Goal: Task Accomplishment & Management: Use online tool/utility

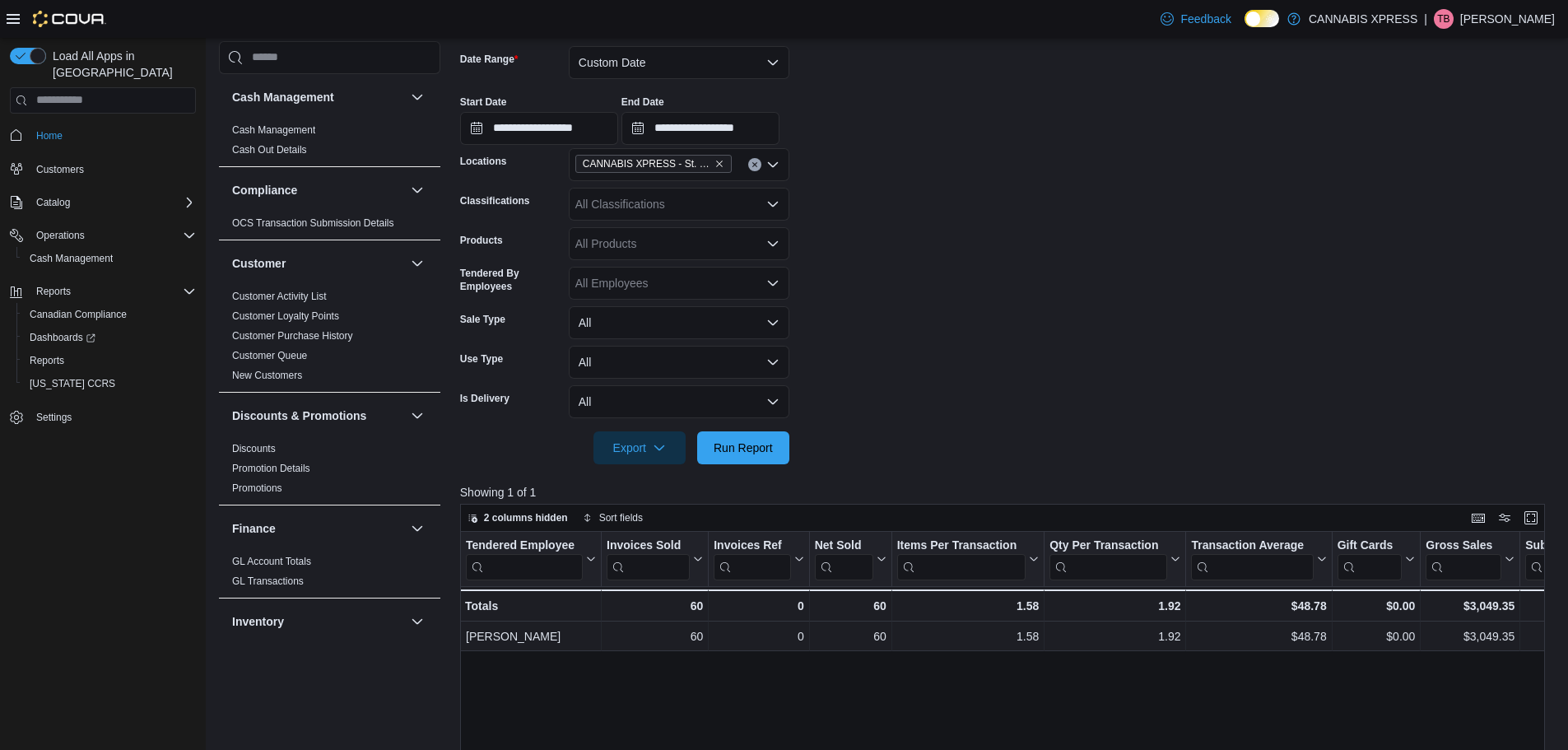
click at [753, 440] on span "Run Report" at bounding box center [744, 447] width 60 height 17
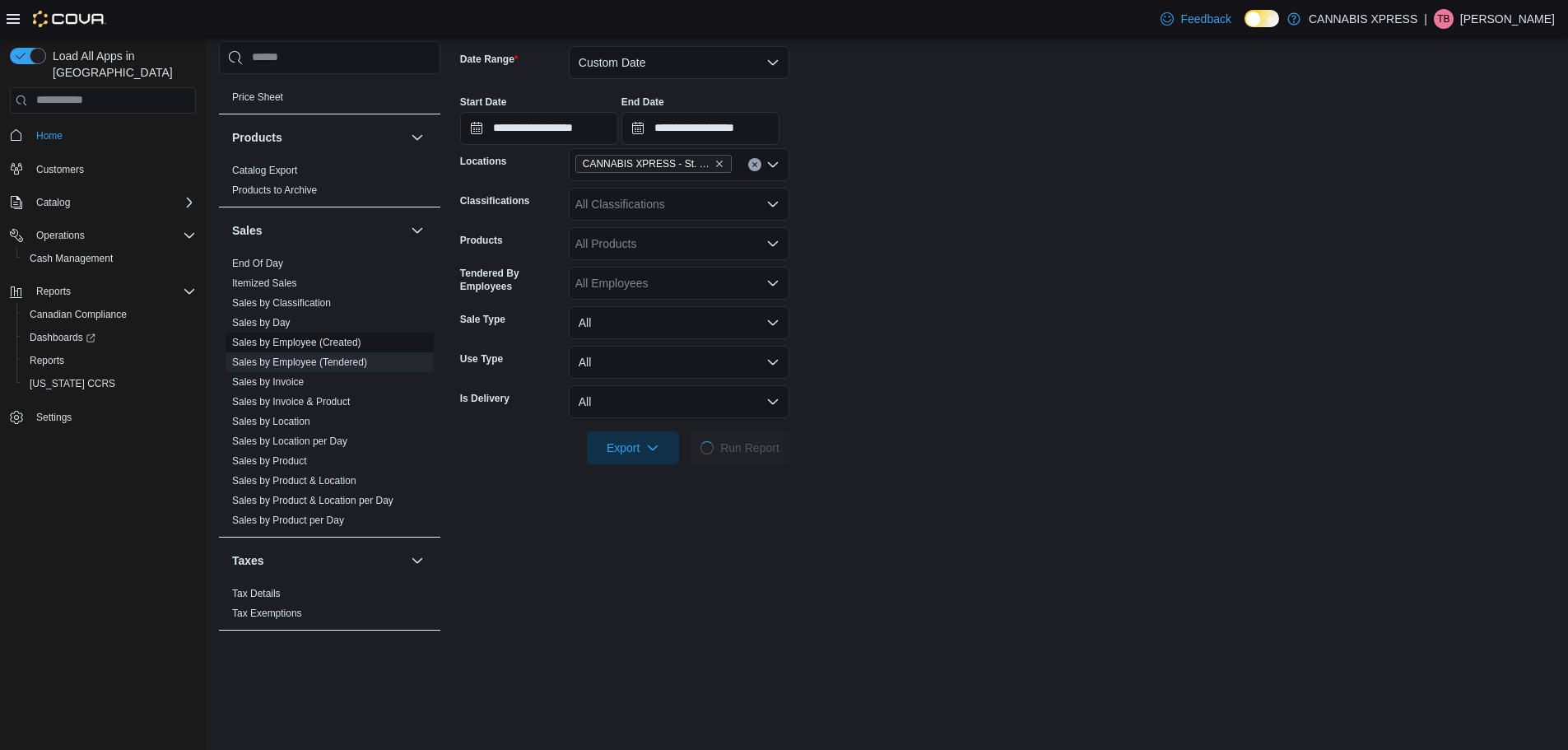
scroll to position [1005, 0]
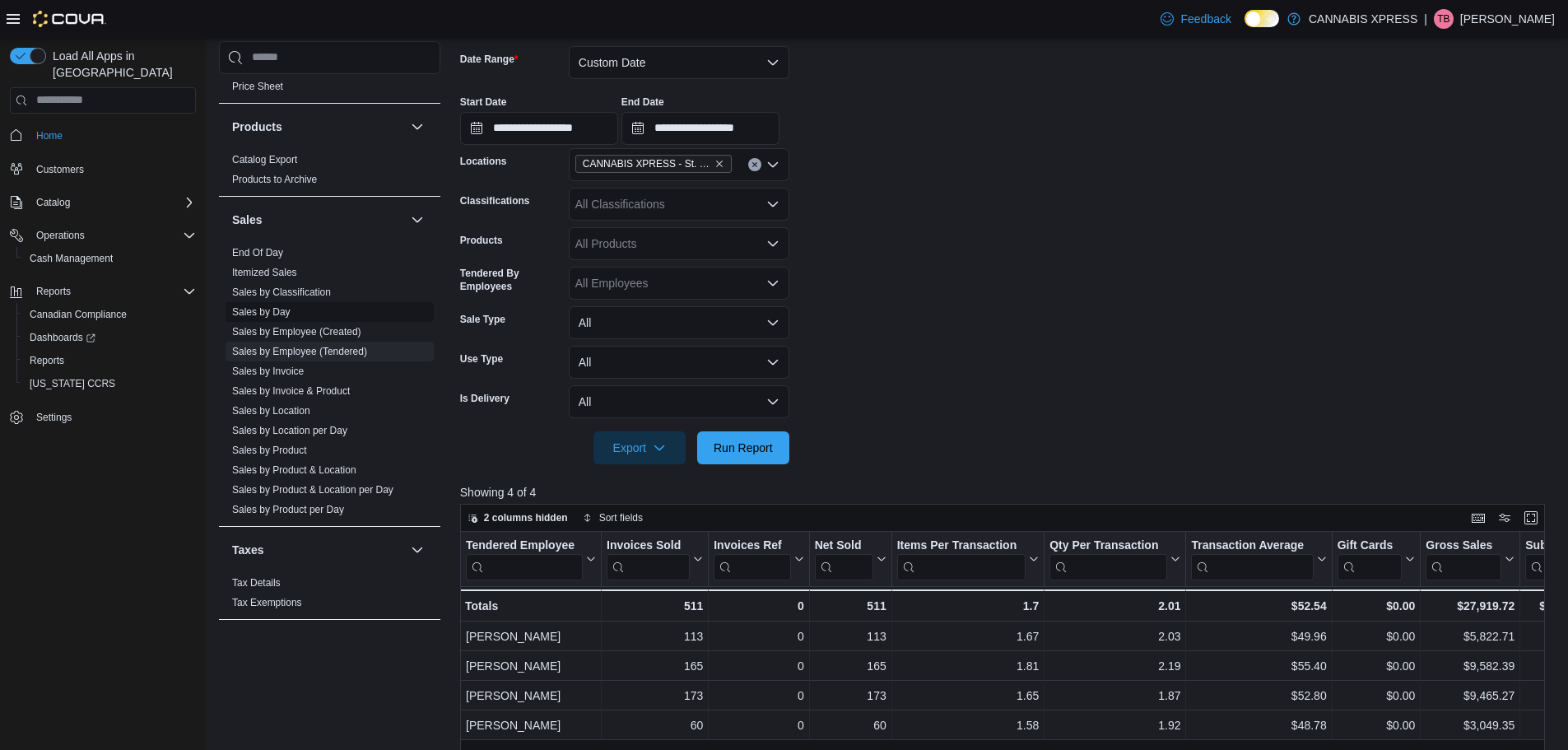
click at [296, 312] on span "Sales by Day" at bounding box center [329, 312] width 208 height 20
click at [282, 312] on link "Sales by Day" at bounding box center [261, 312] width 59 height 12
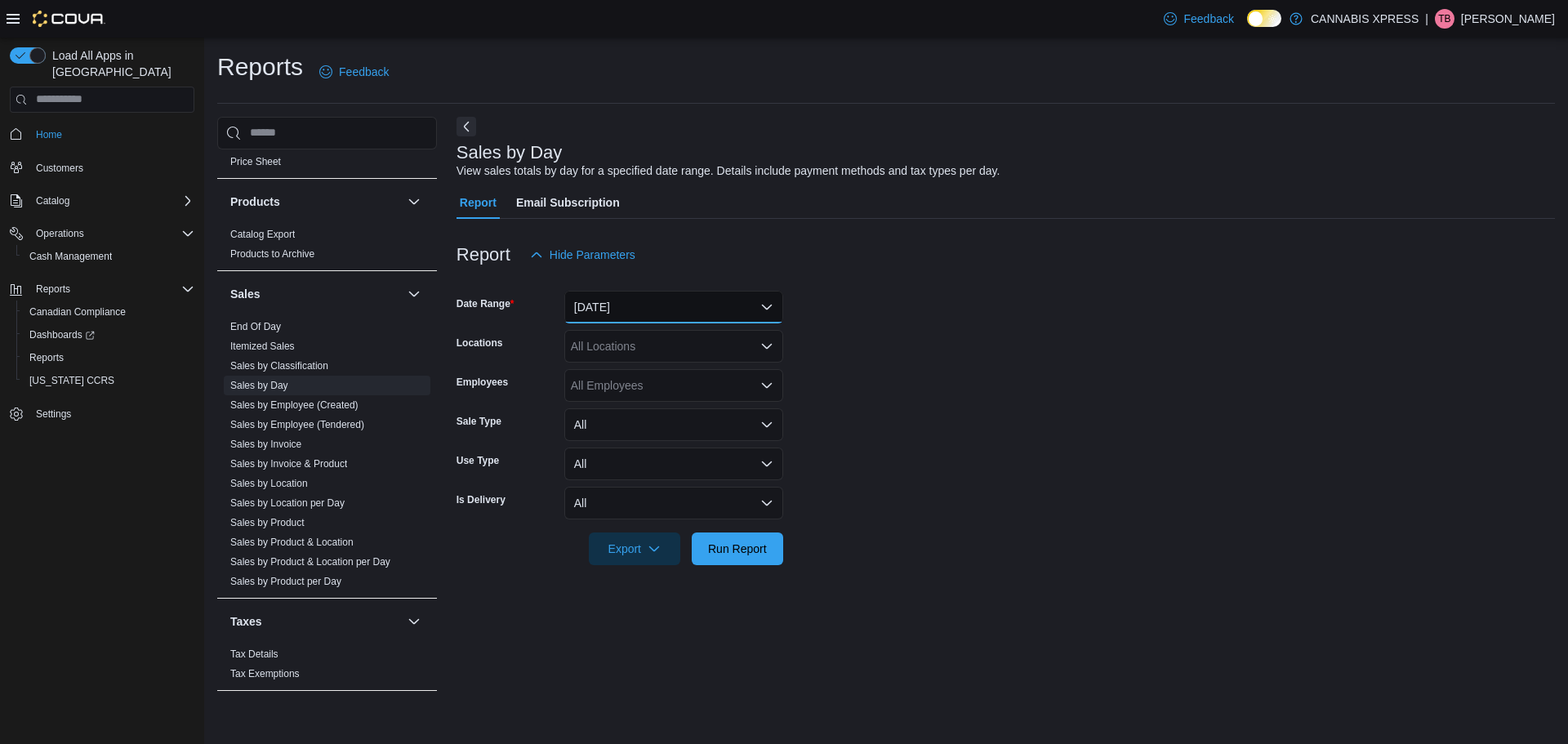
click at [755, 311] on button "[DATE]" at bounding box center [673, 306] width 219 height 32
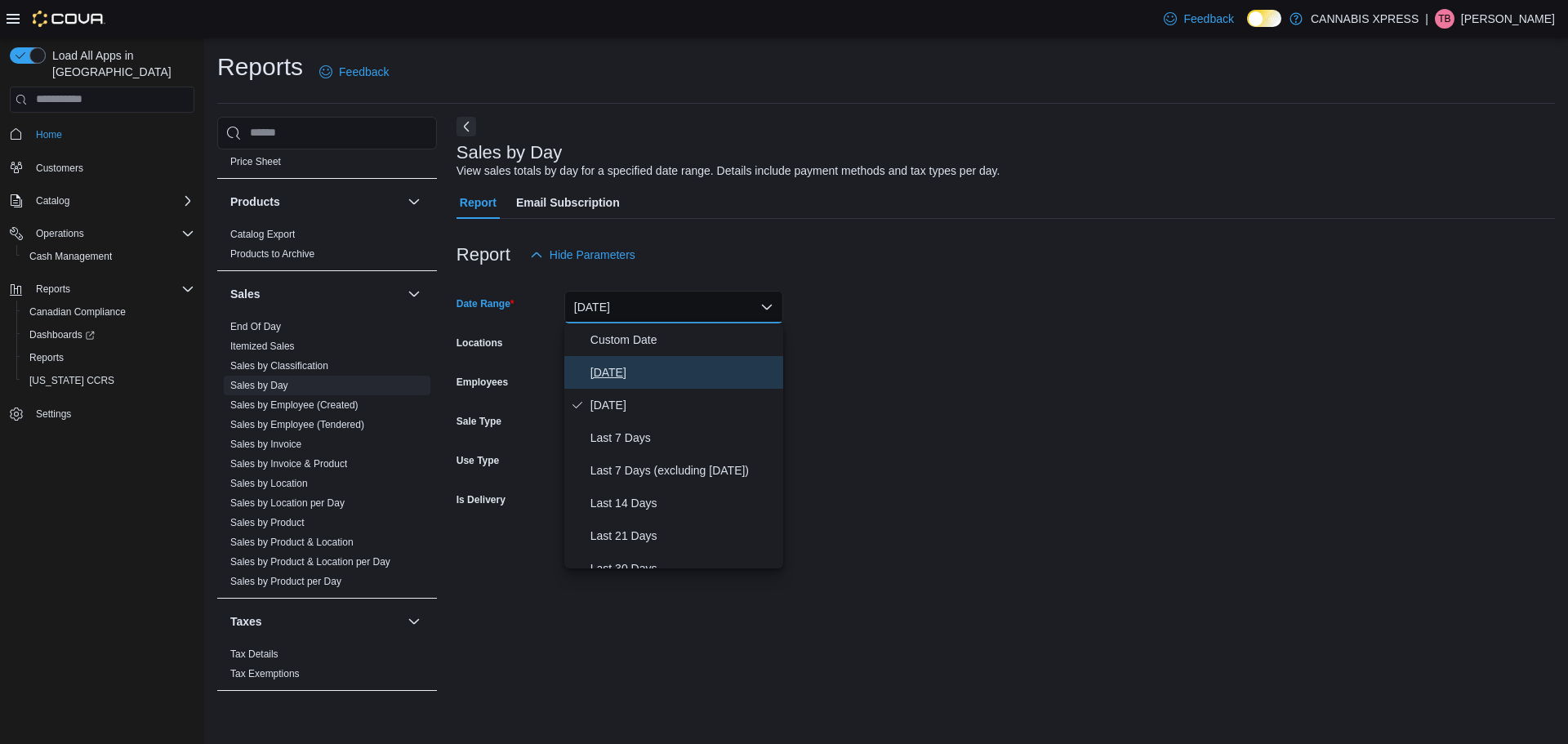
click at [666, 367] on span "[DATE]" at bounding box center [683, 372] width 186 height 20
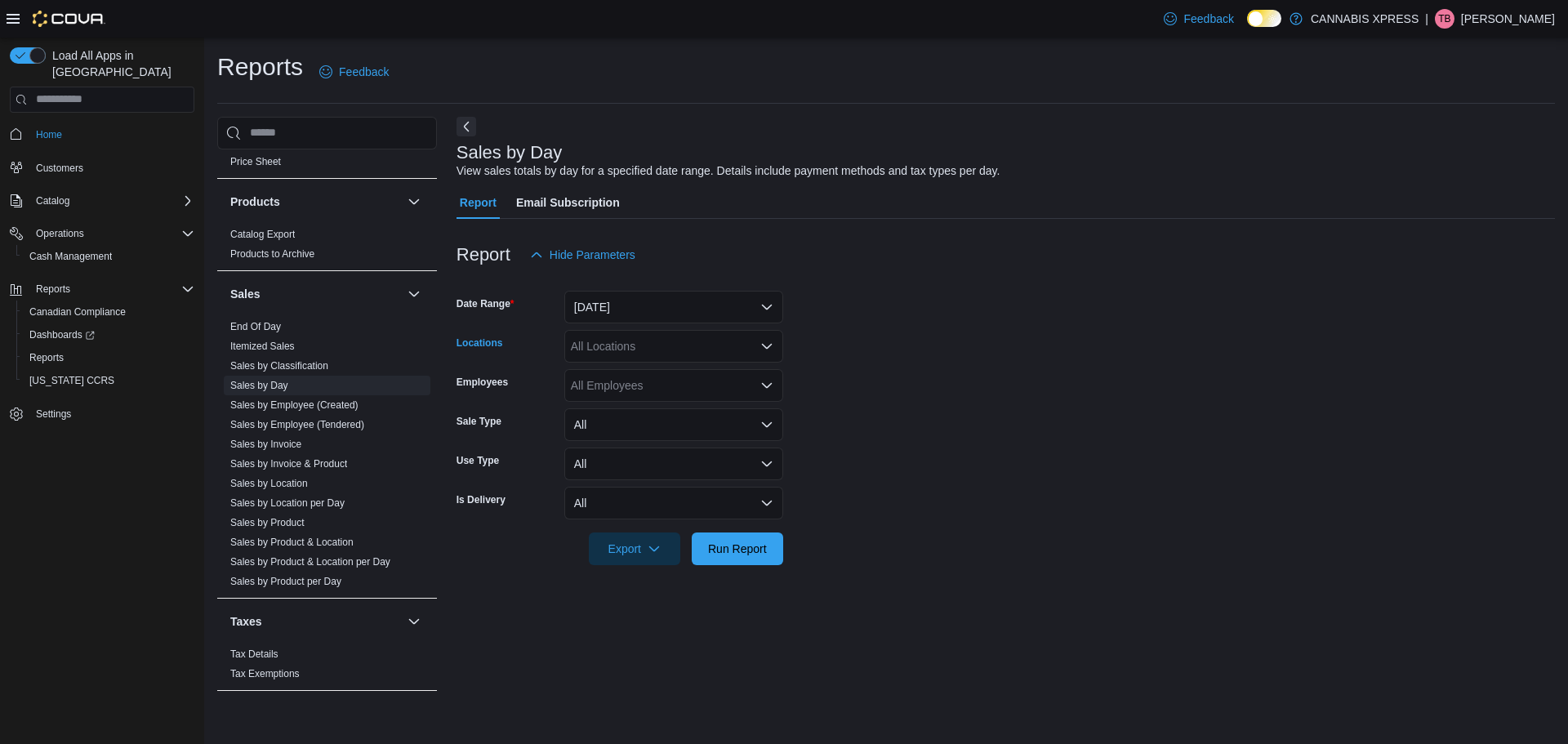
click at [768, 348] on icon "Open list of options" at bounding box center [767, 345] width 13 height 13
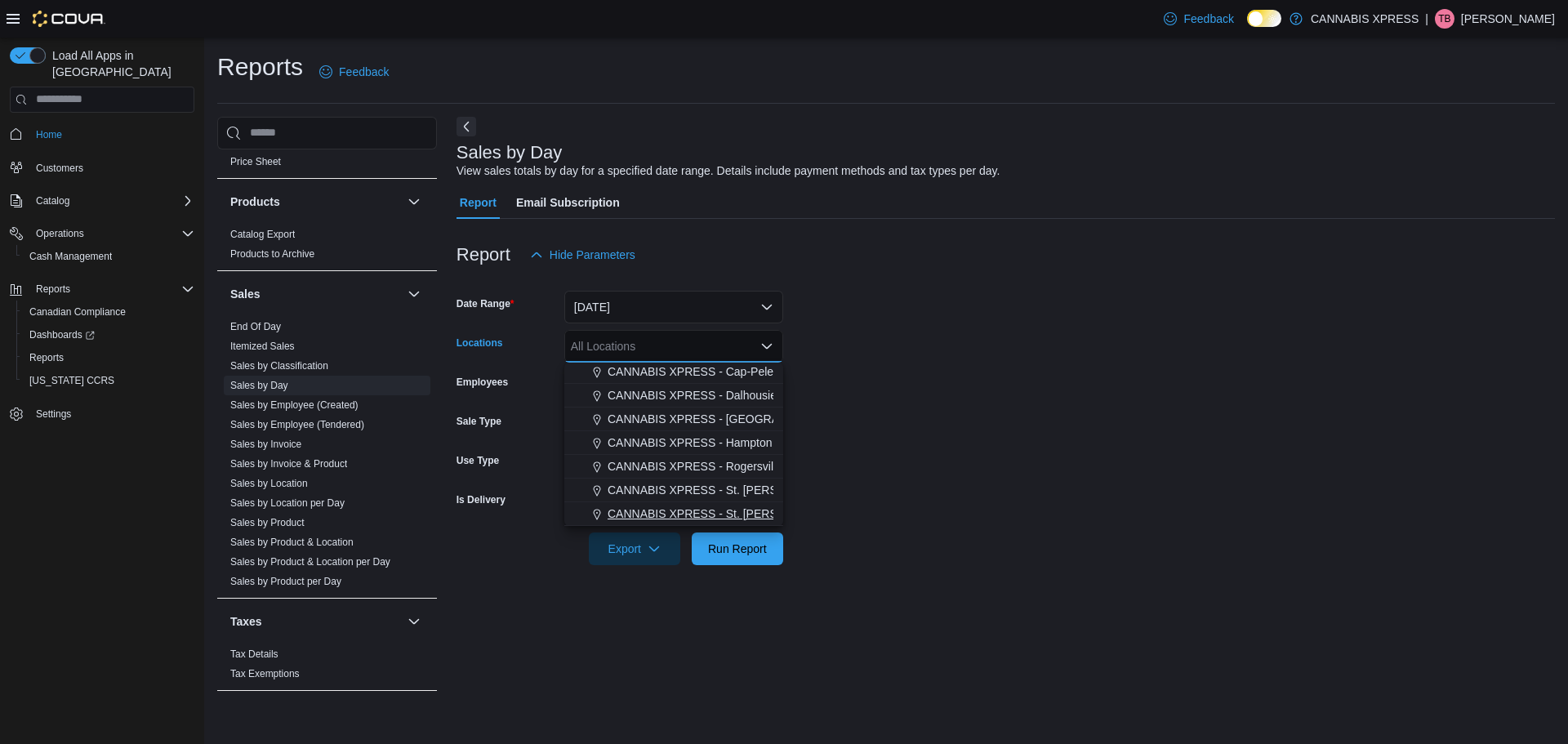
click at [716, 517] on span "CANNABIS XPRESS - St. [PERSON_NAME] ([GEOGRAPHIC_DATA])" at bounding box center [786, 514] width 359 height 17
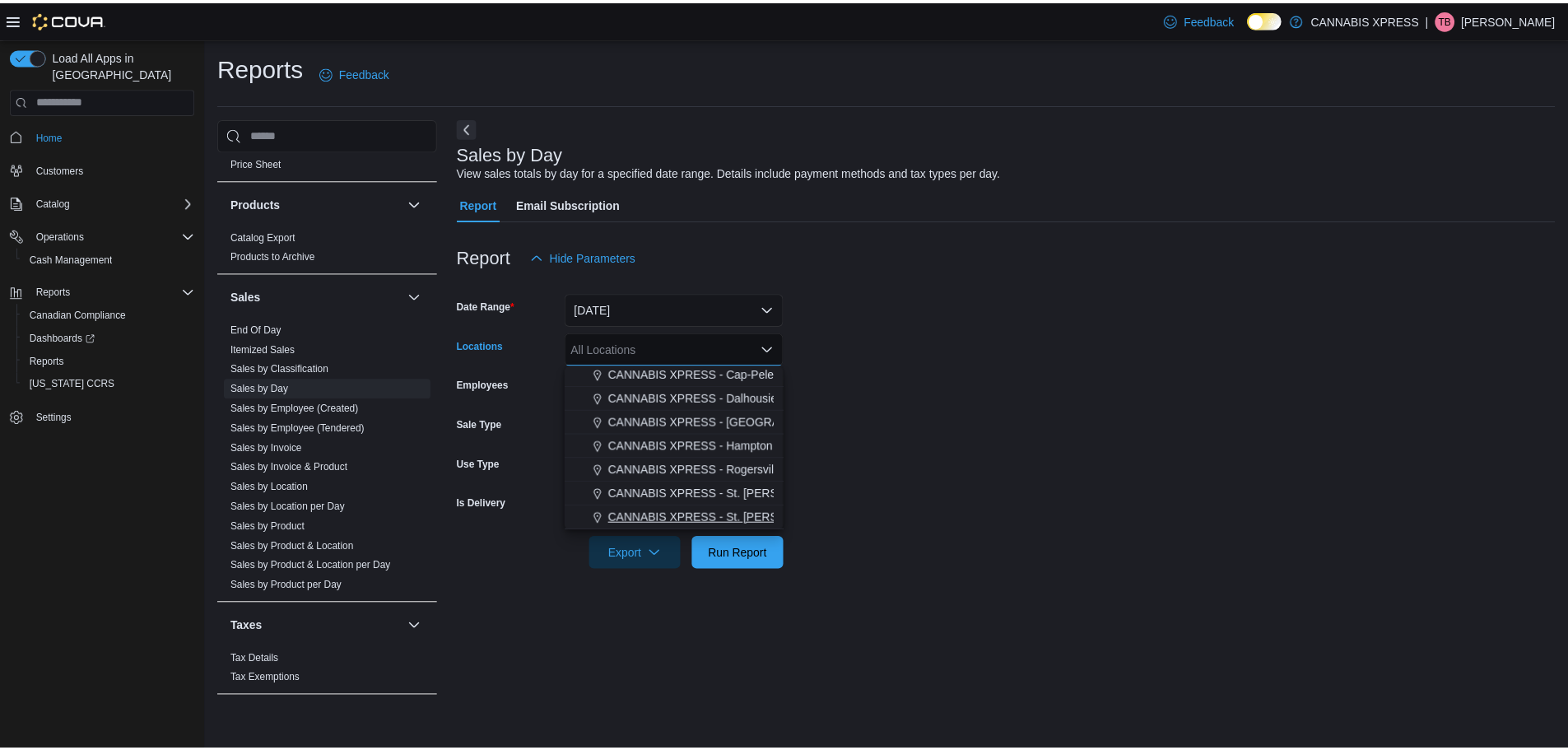
scroll to position [385, 0]
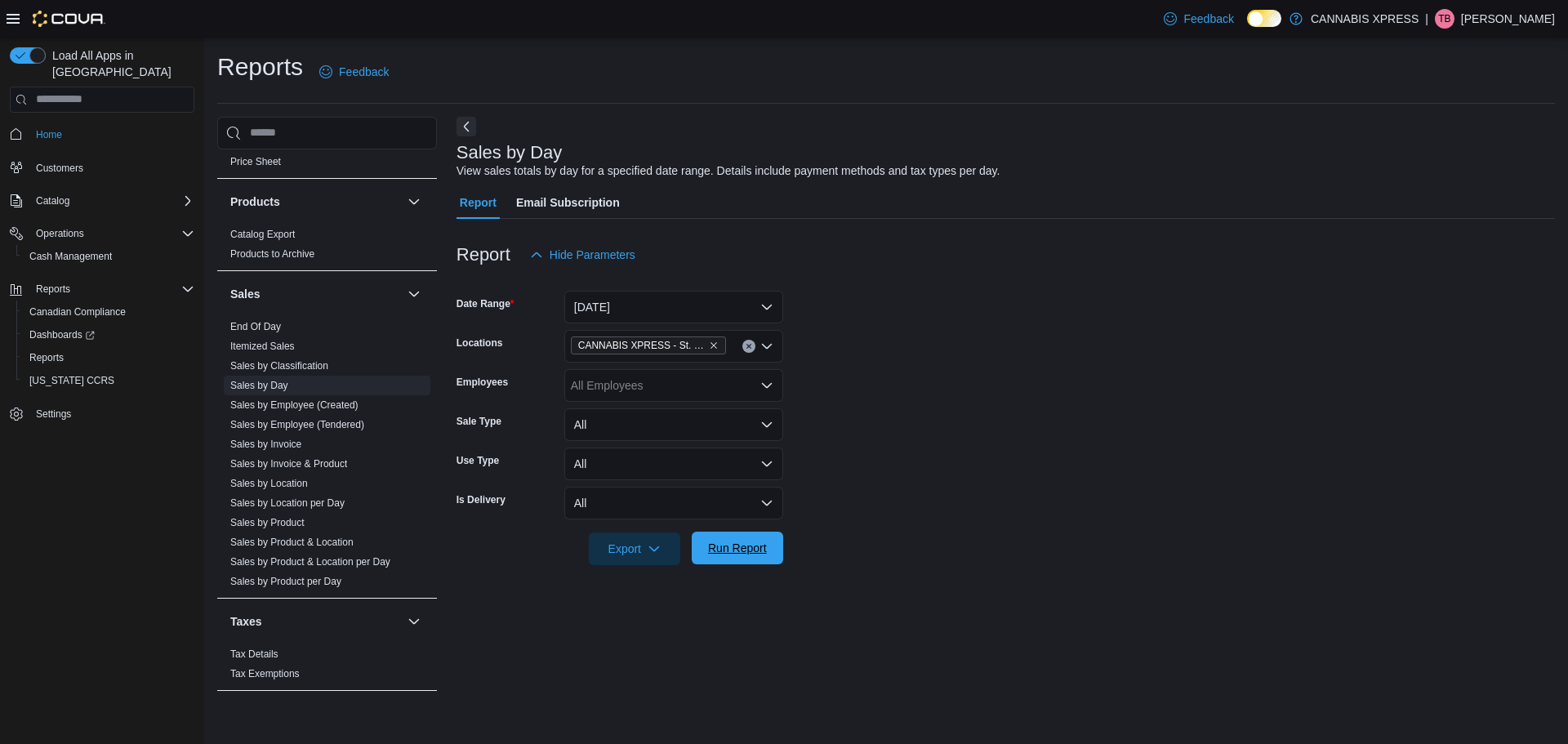
click at [732, 535] on span "Run Report" at bounding box center [737, 547] width 72 height 32
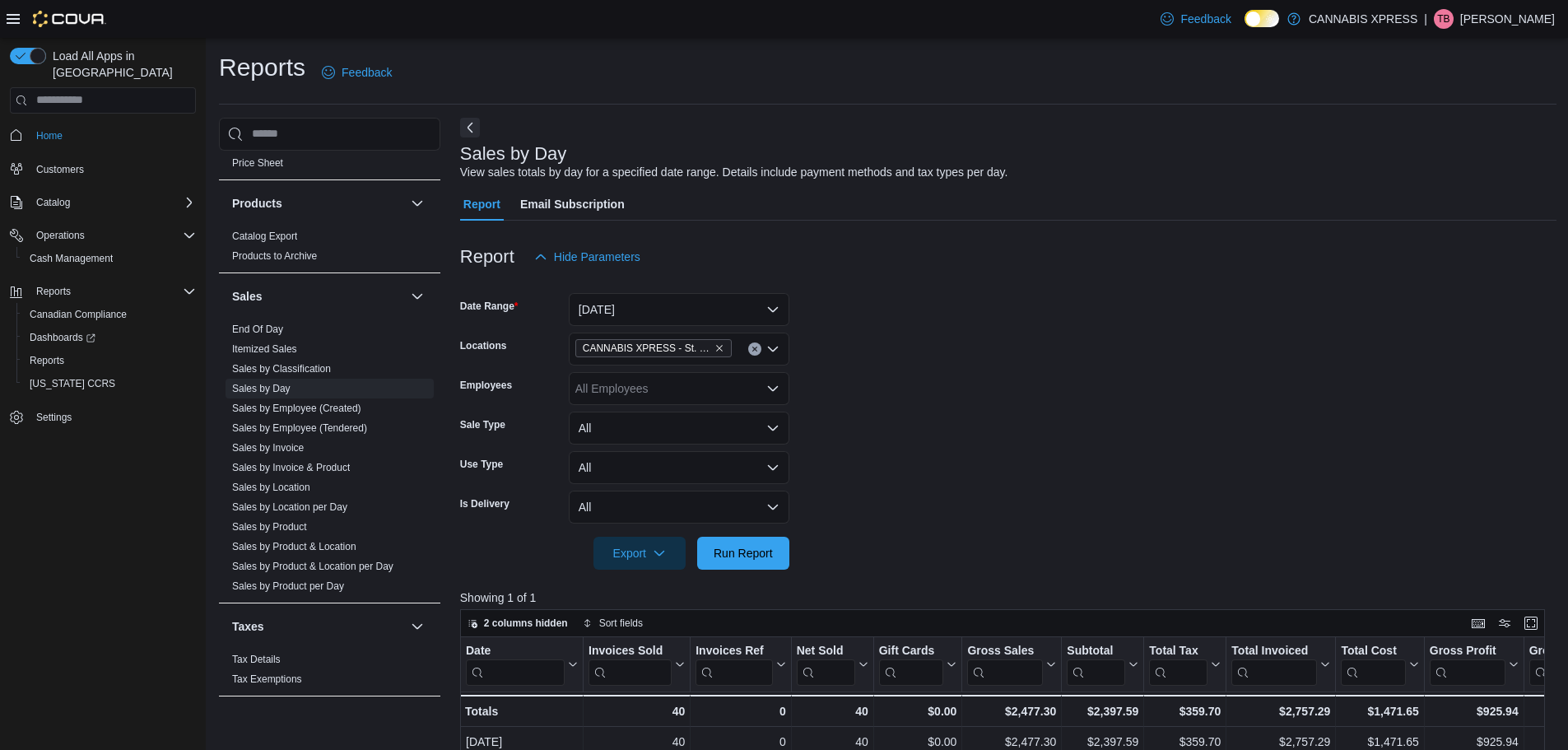
drag, startPoint x: 952, startPoint y: 447, endPoint x: 942, endPoint y: 448, distance: 10.0
click at [949, 447] on form "Date Range [DATE] Locations CANNABIS XPRESS - [GEOGRAPHIC_DATA][PERSON_NAME] ([…" at bounding box center [1008, 422] width 1096 height 297
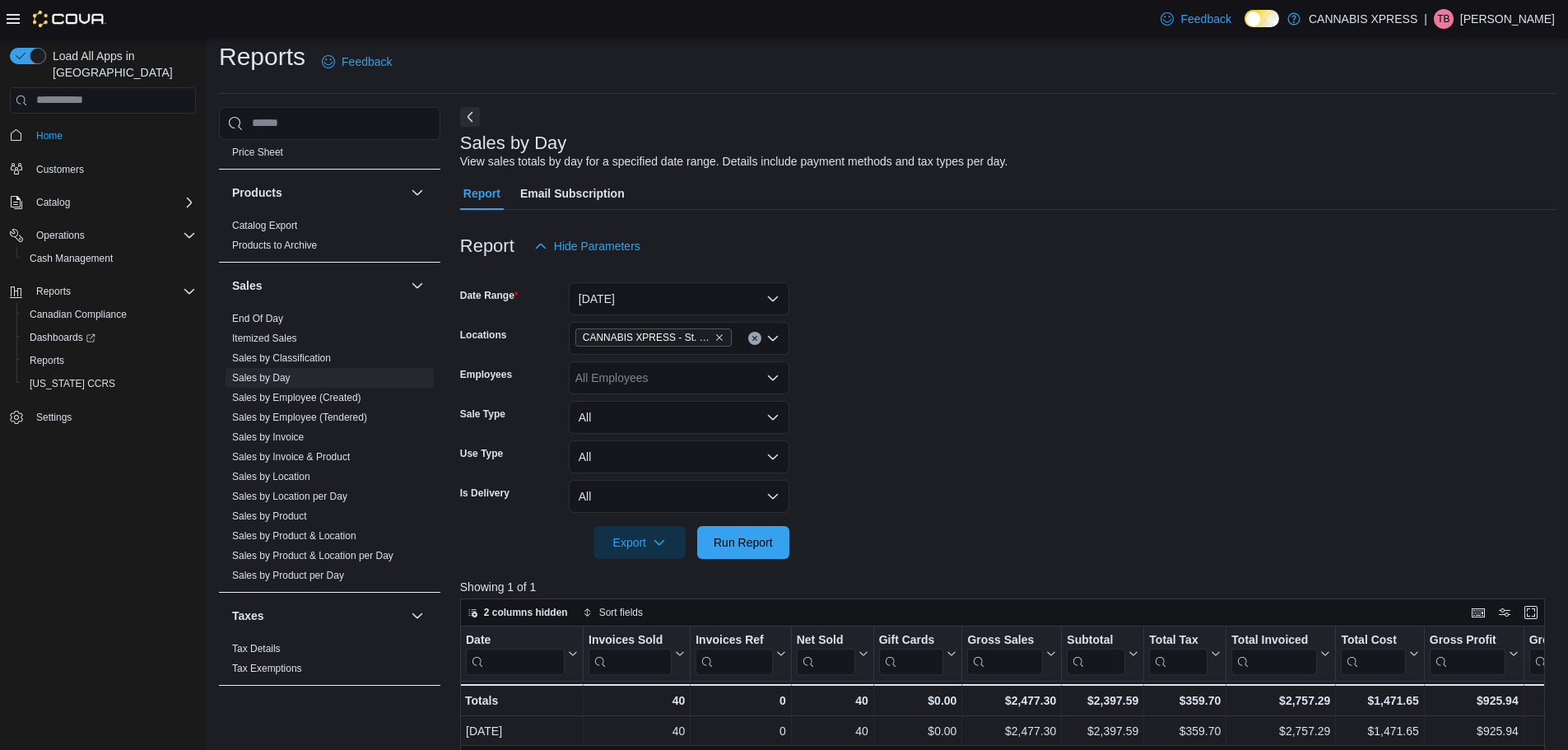
scroll to position [82, 0]
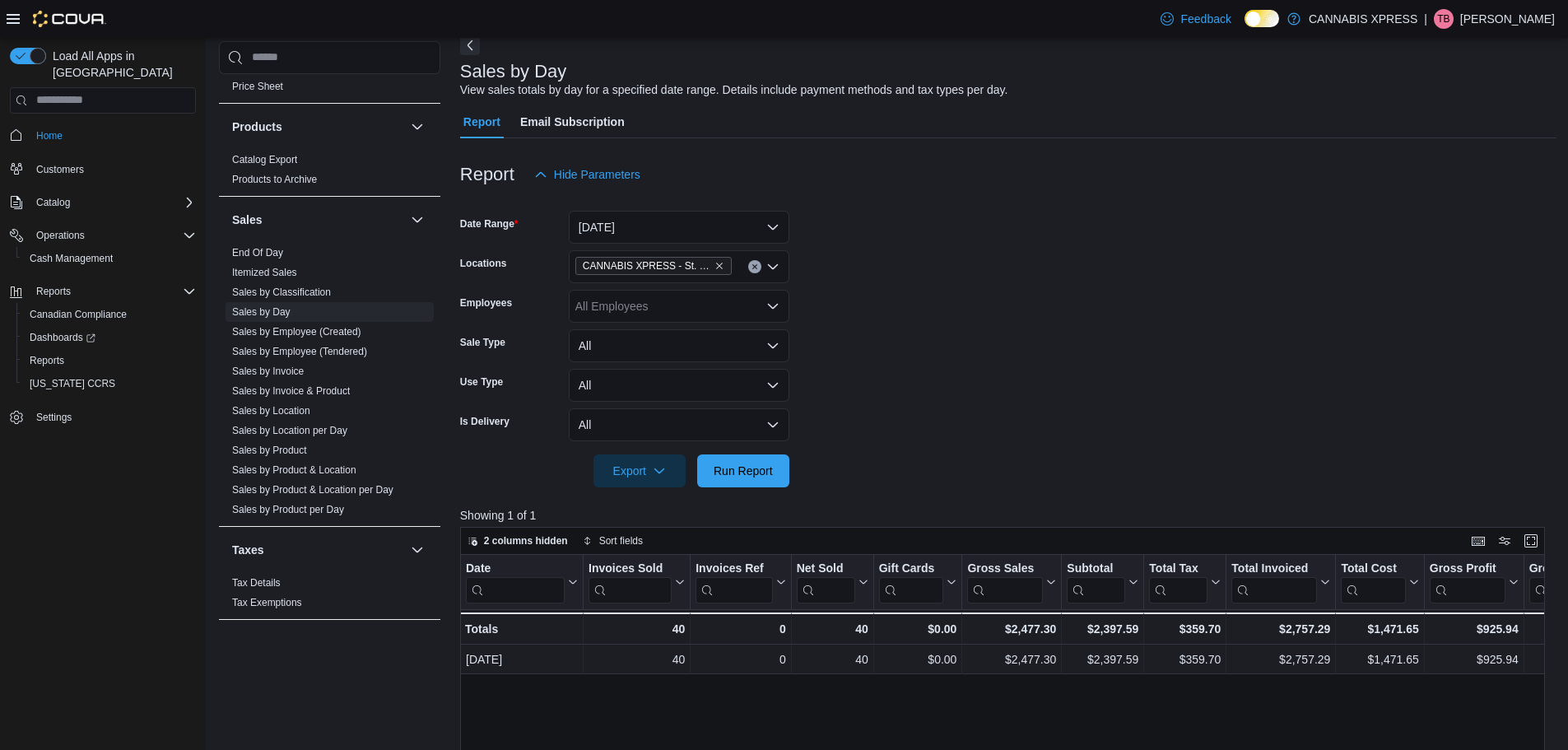
drag, startPoint x: 985, startPoint y: 341, endPoint x: 817, endPoint y: 317, distance: 169.7
click at [985, 341] on form "Date Range [DATE] Locations CANNABIS XPRESS - [GEOGRAPHIC_DATA][PERSON_NAME] ([…" at bounding box center [1008, 339] width 1096 height 297
click at [761, 269] on button "Clear input" at bounding box center [754, 266] width 13 height 13
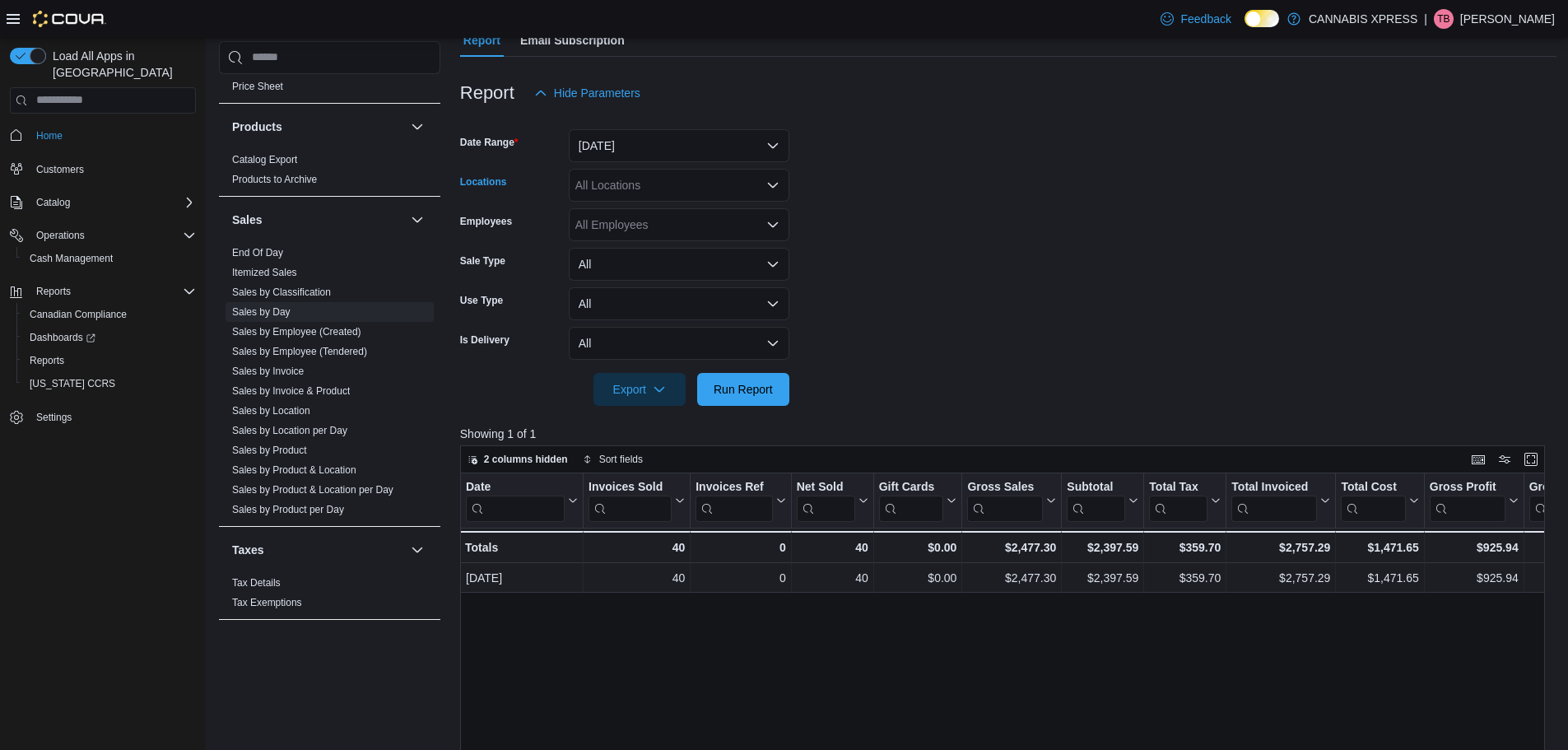
scroll to position [165, 0]
click at [777, 180] on icon "Open list of options" at bounding box center [773, 184] width 13 height 13
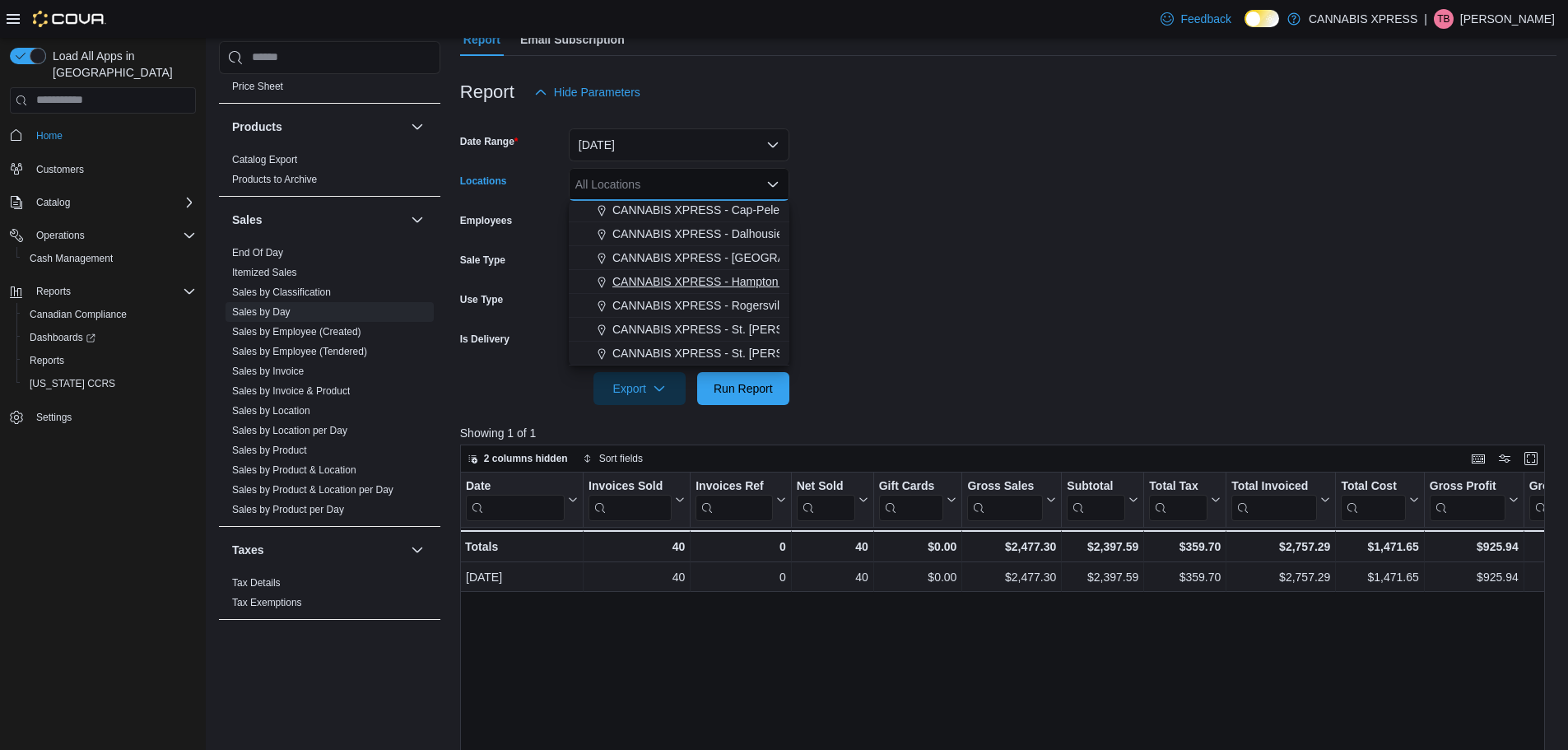
click at [735, 276] on span "CANNABIS XPRESS - Hampton ([GEOGRAPHIC_DATA])" at bounding box center [760, 282] width 297 height 17
click at [750, 393] on span "Run Report" at bounding box center [744, 388] width 60 height 17
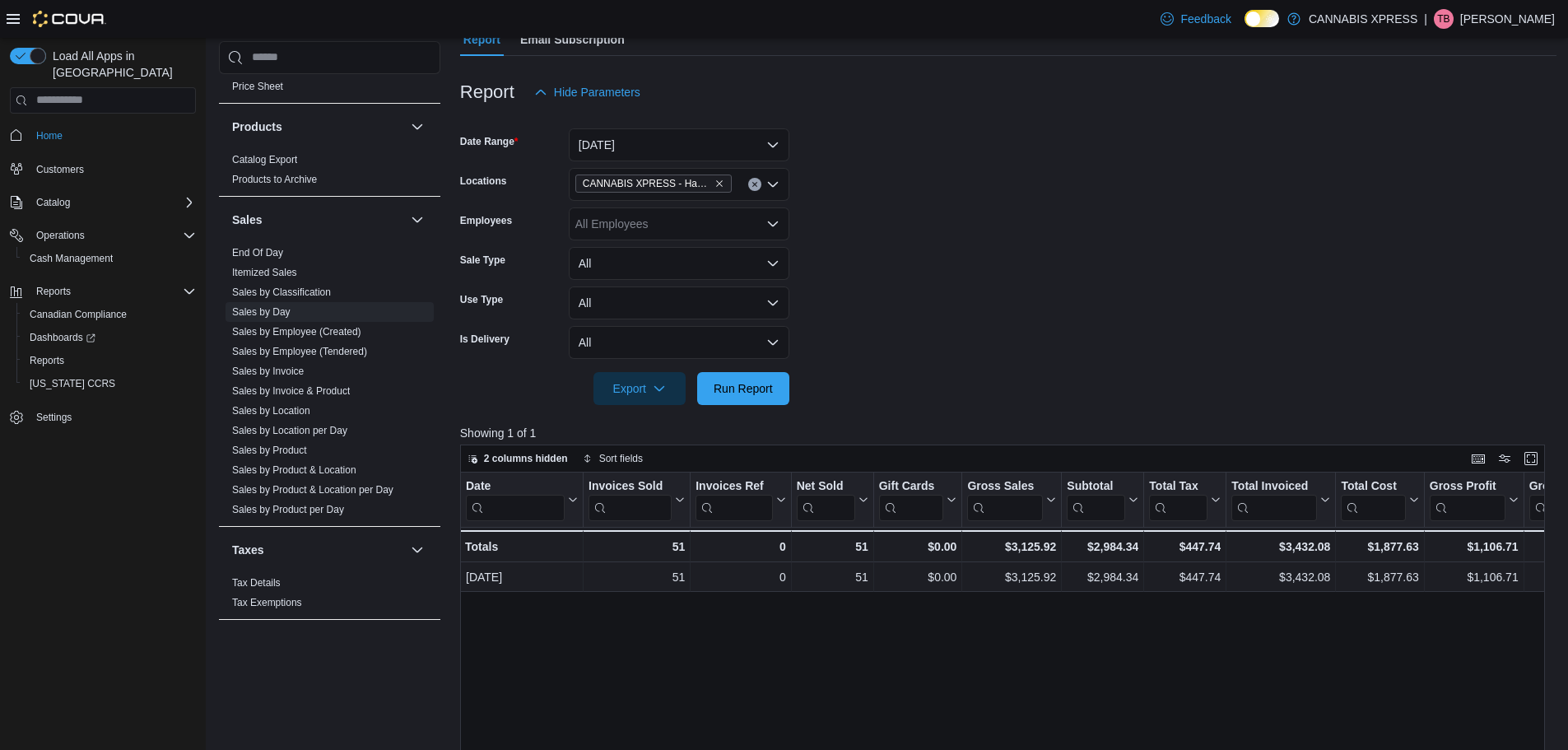
click at [755, 184] on icon "Clear input" at bounding box center [755, 184] width 4 height 4
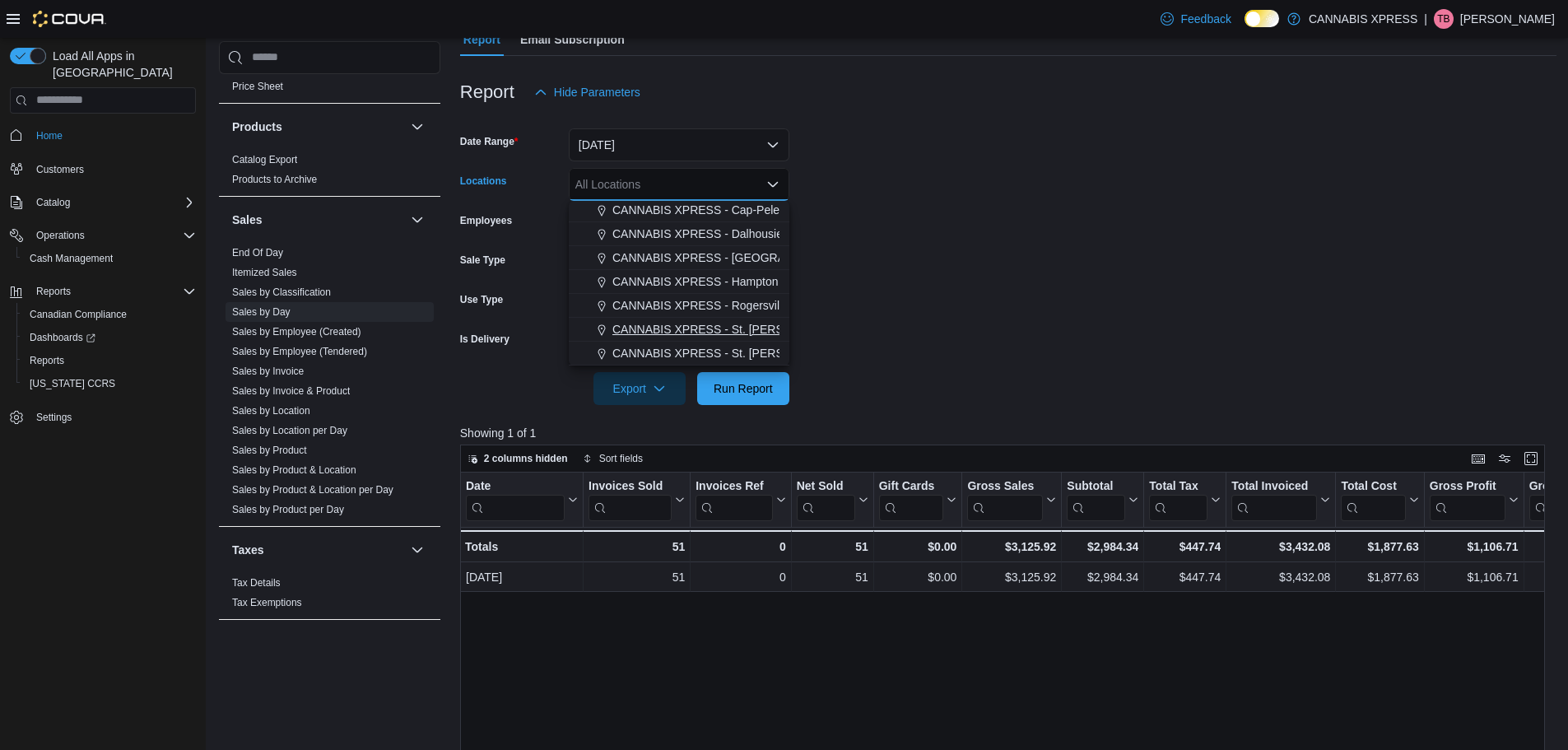
click at [734, 356] on span "CANNABIS XPRESS - St. [PERSON_NAME] ([GEOGRAPHIC_DATA])" at bounding box center [792, 353] width 362 height 17
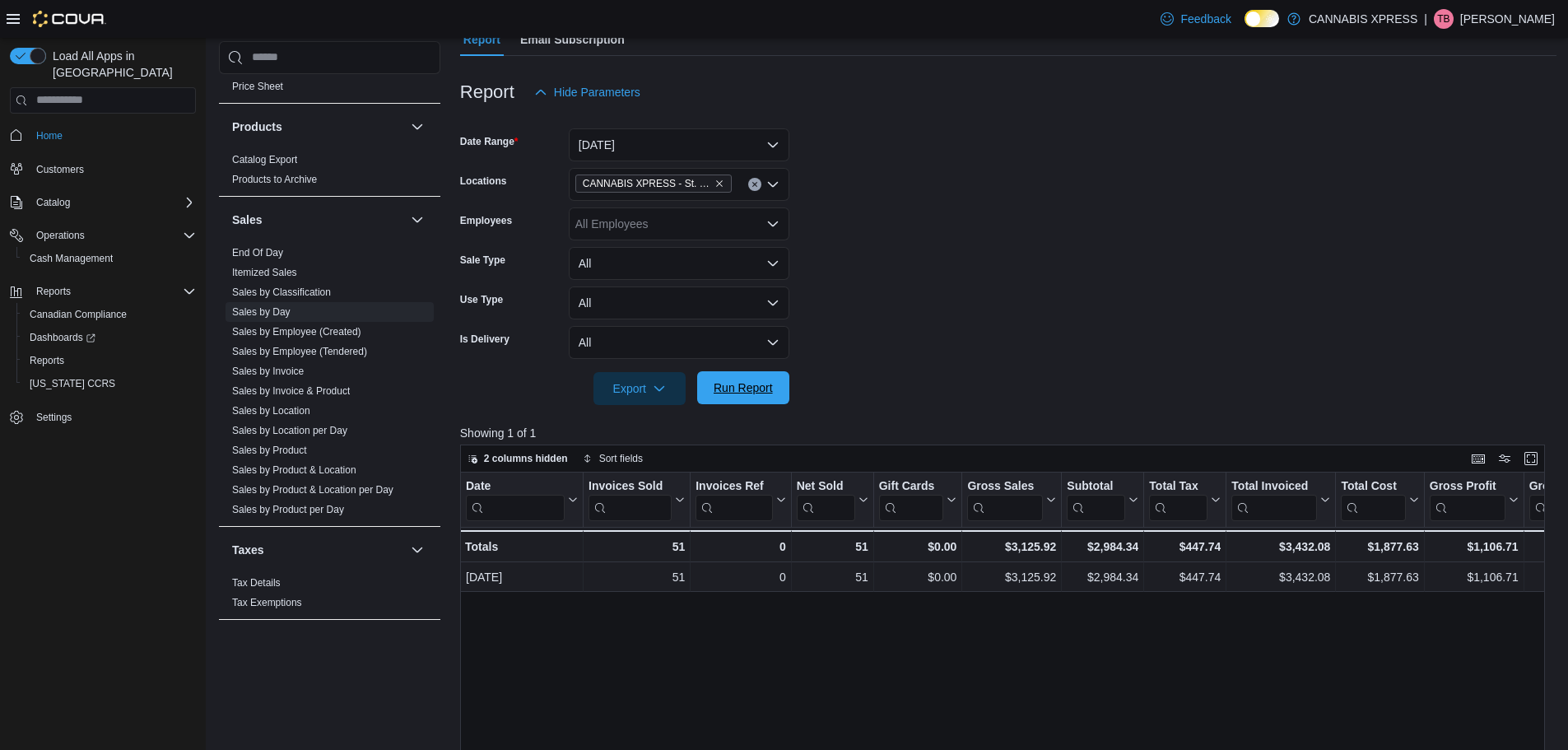
click at [745, 387] on span "Run Report" at bounding box center [744, 388] width 60 height 17
